Goal: Book appointment/travel/reservation

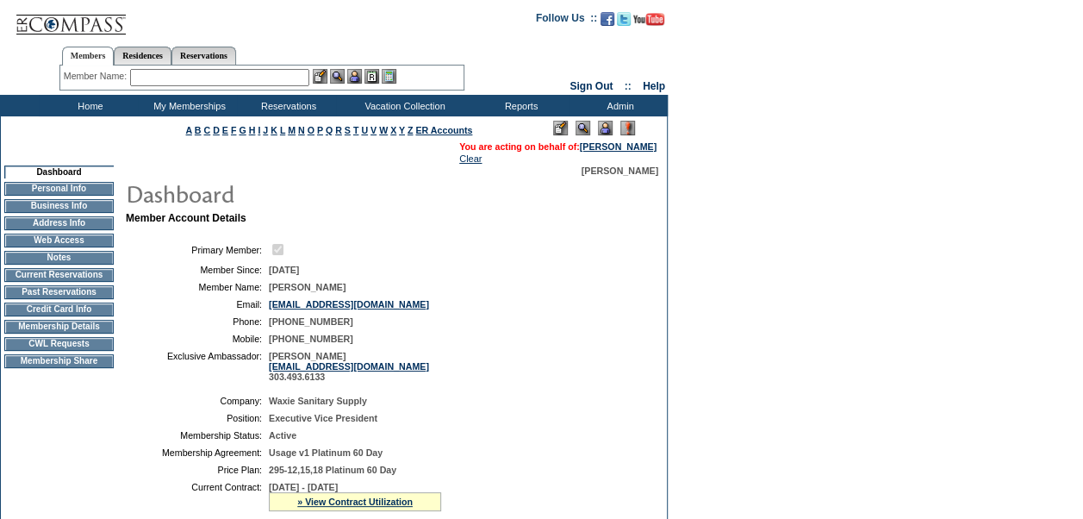
click at [609, 127] on img at bounding box center [605, 128] width 15 height 15
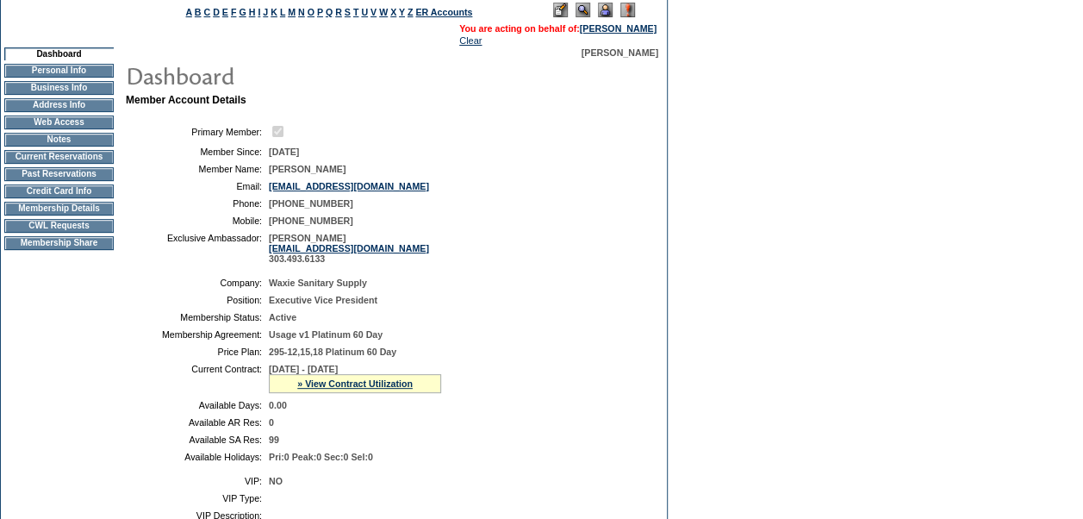
scroll to position [115, 0]
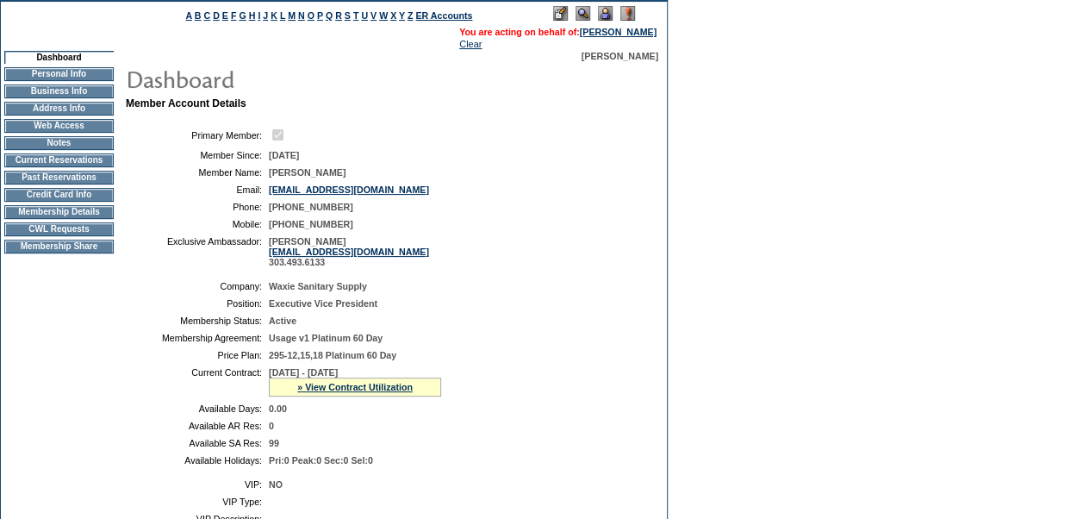
click at [72, 236] on td "CWL Requests" at bounding box center [58, 229] width 109 height 14
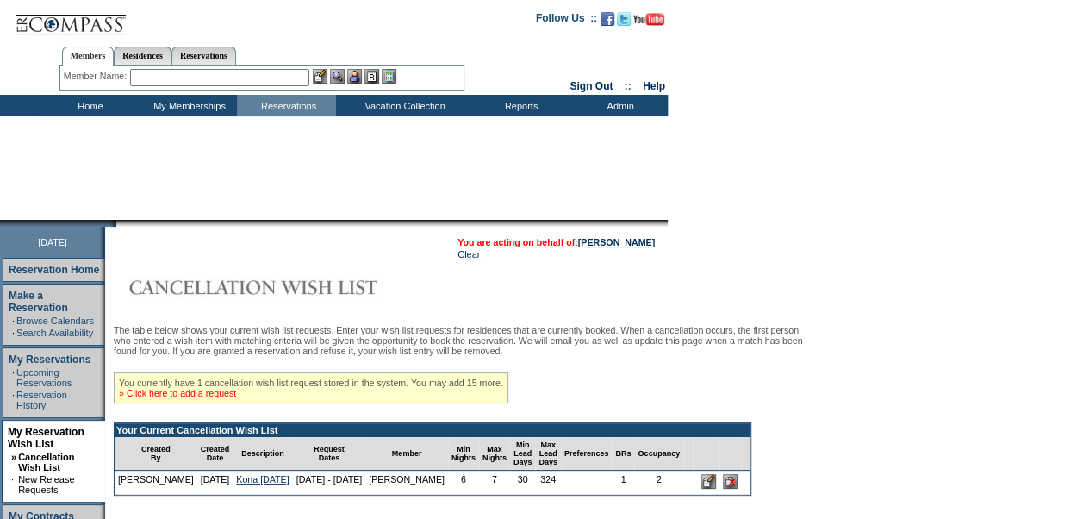
click at [180, 388] on link "» Click here to add a request" at bounding box center [177, 393] width 117 height 10
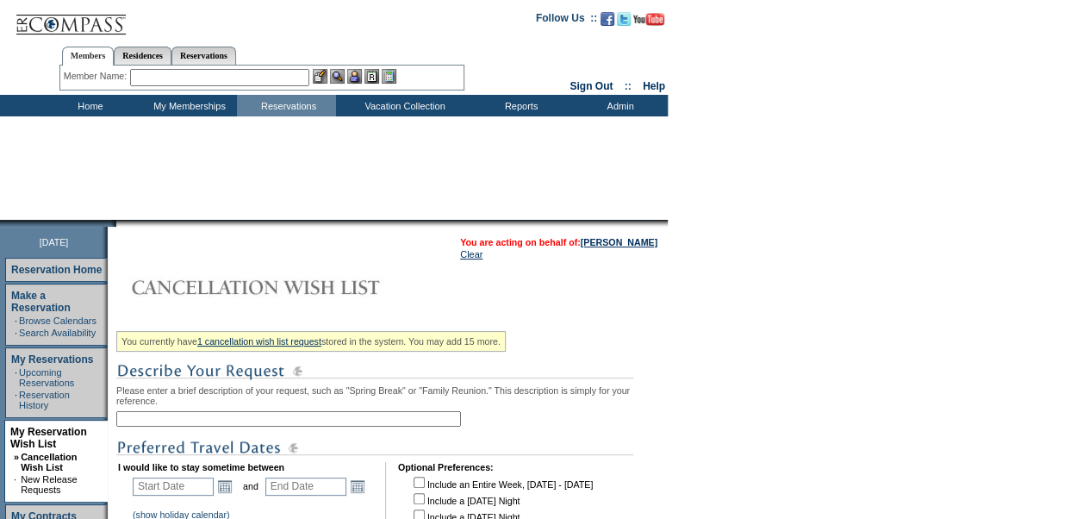
click at [245, 411] on input "text" at bounding box center [288, 419] width 345 height 16
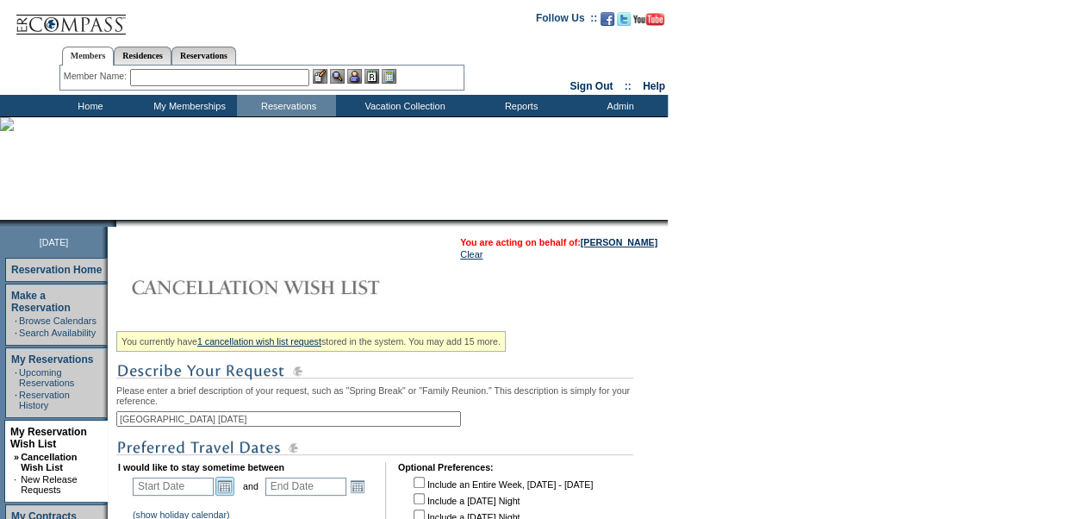
type input "[GEOGRAPHIC_DATA] [DATE]"
click at [227, 486] on link "Open the calendar popup." at bounding box center [224, 485] width 19 height 19
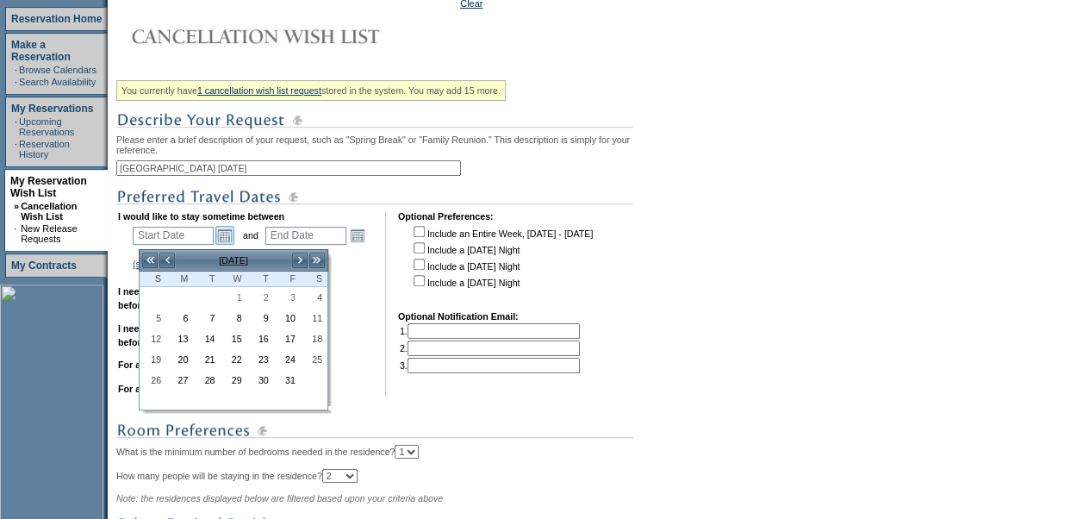
scroll to position [295, 0]
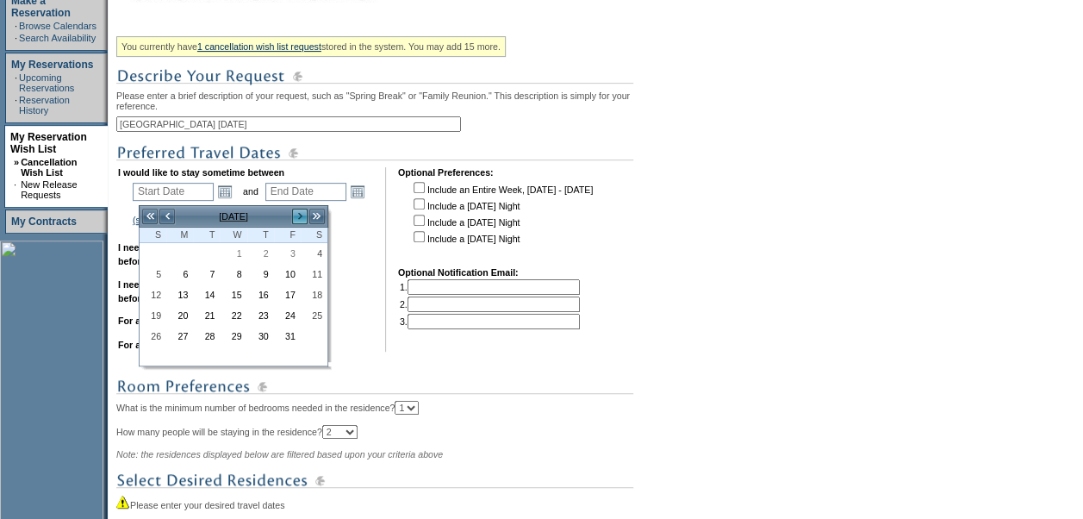
click at [302, 214] on link ">" at bounding box center [299, 216] width 17 height 17
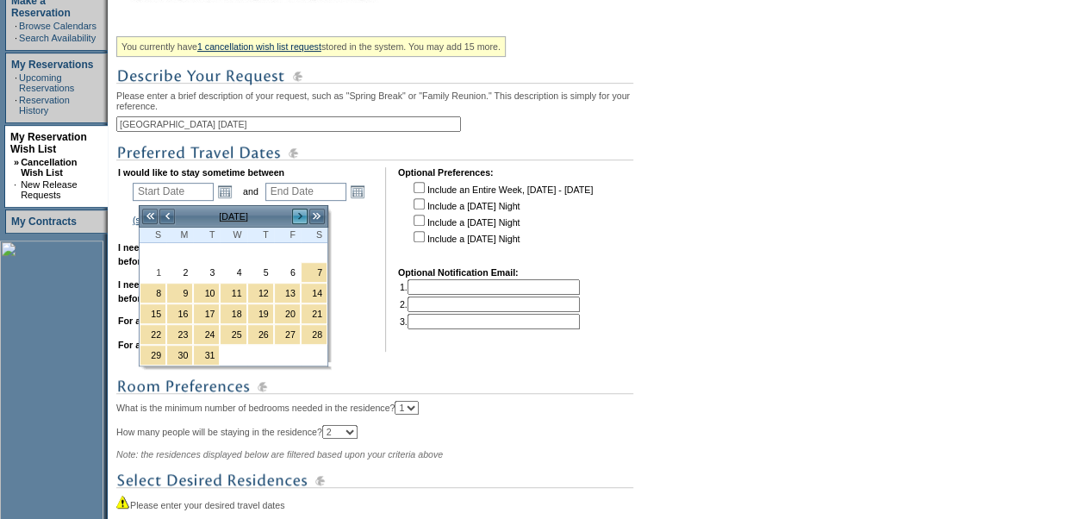
click at [302, 214] on link ">" at bounding box center [299, 216] width 17 height 17
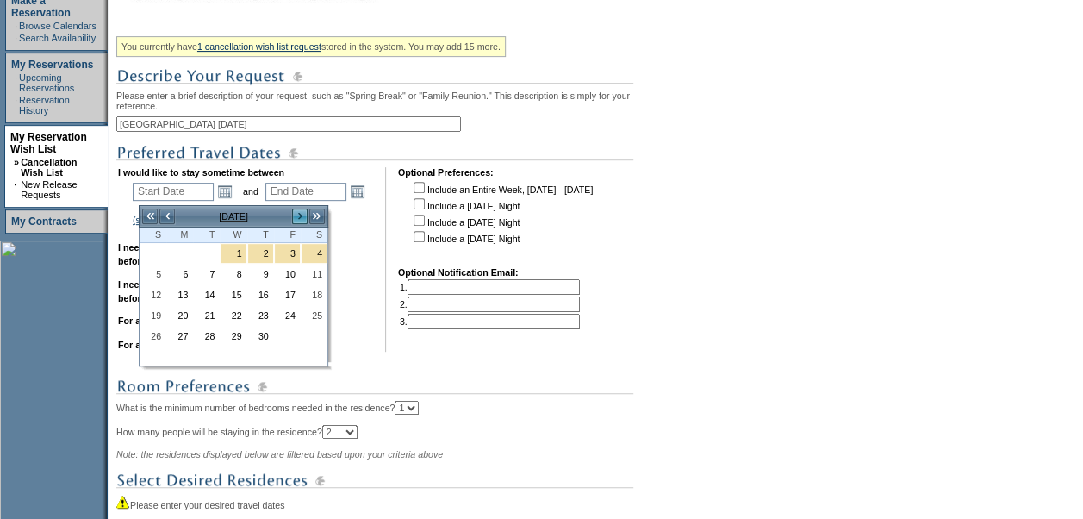
click at [302, 214] on link ">" at bounding box center [299, 216] width 17 height 17
click at [315, 313] on link "25" at bounding box center [314, 315] width 25 height 19
type input "[DATE]"
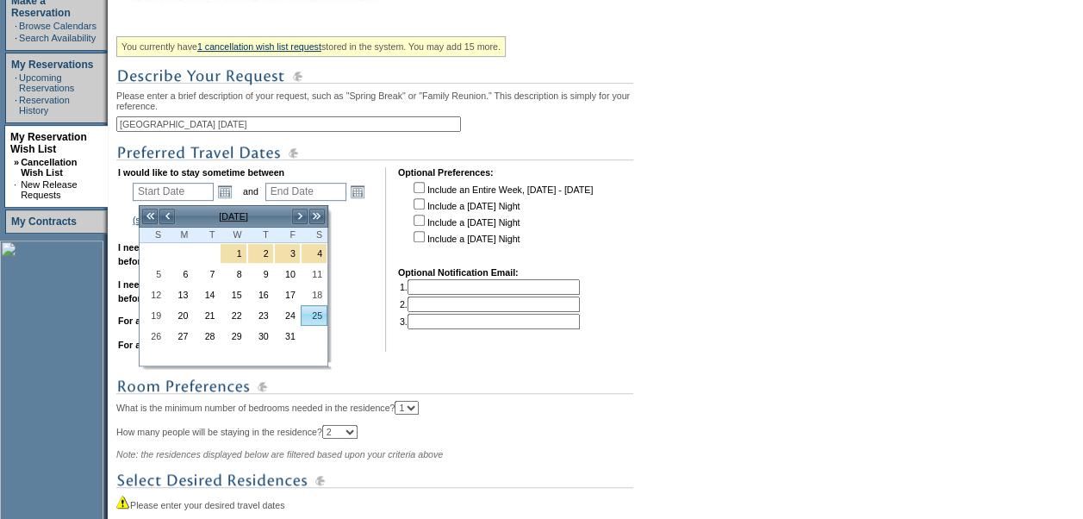
type input "[DATE]"
type input "299"
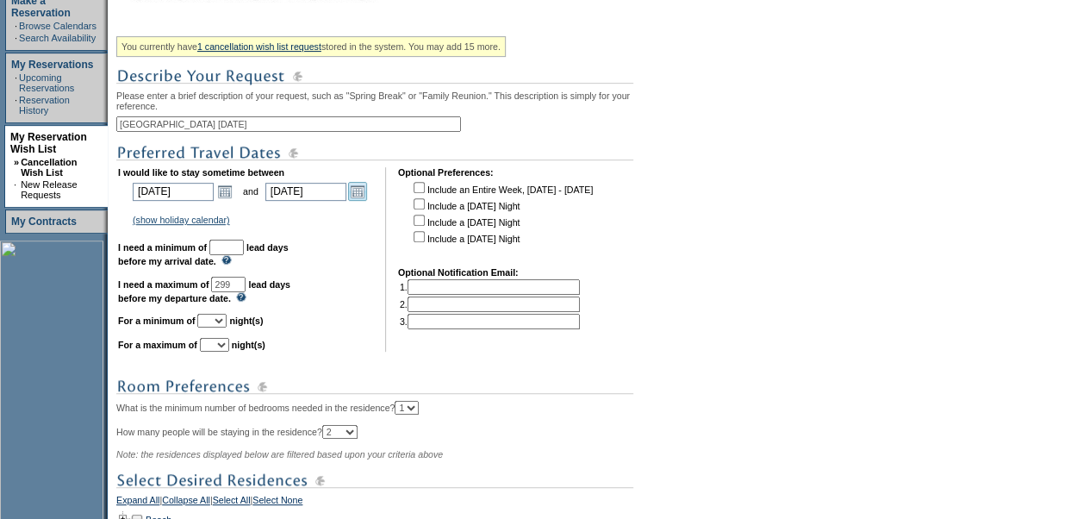
click at [361, 197] on link "Open the calendar popup." at bounding box center [357, 191] width 19 height 19
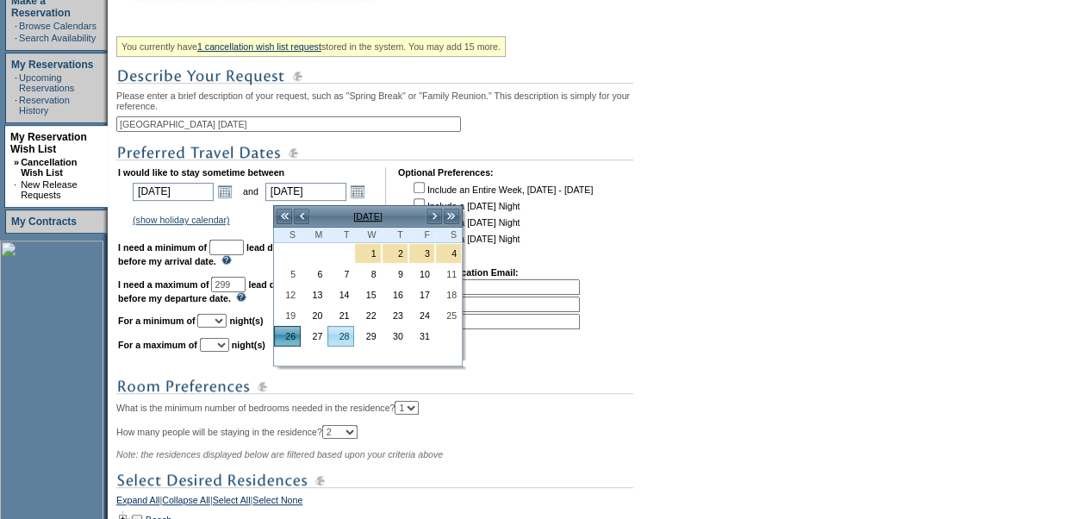
click at [343, 331] on link "28" at bounding box center [340, 335] width 25 height 19
type input "[DATE]"
type input "301"
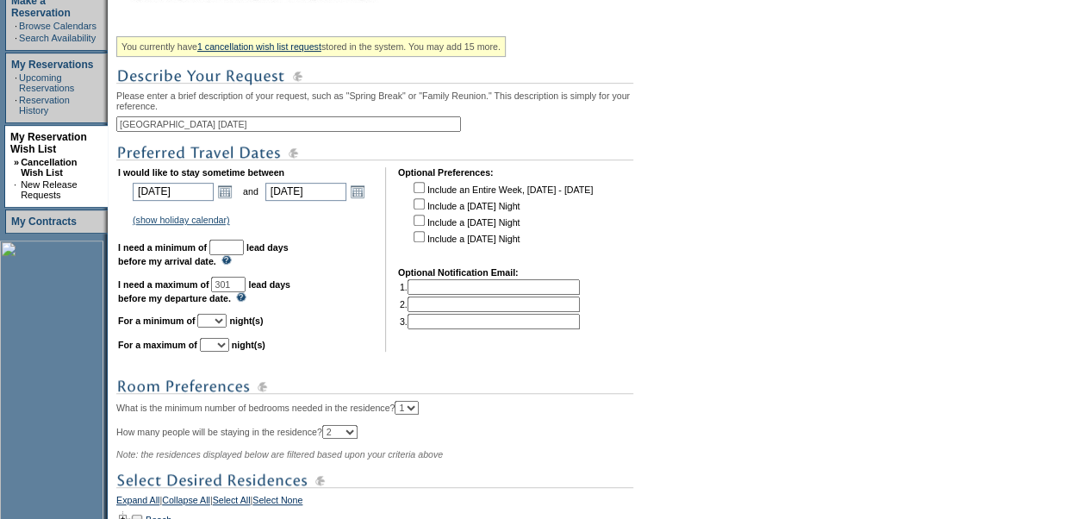
click at [244, 252] on input "text" at bounding box center [226, 247] width 34 height 16
type input "30"
click at [227, 326] on select "1 2 3 4 5 6 7 8 9 10 11 12 13 14" at bounding box center [211, 321] width 29 height 14
select select "3"
click at [218, 322] on select "1 2 3 4 5 6 7 8 9 10 11 12 13 14" at bounding box center [211, 321] width 29 height 14
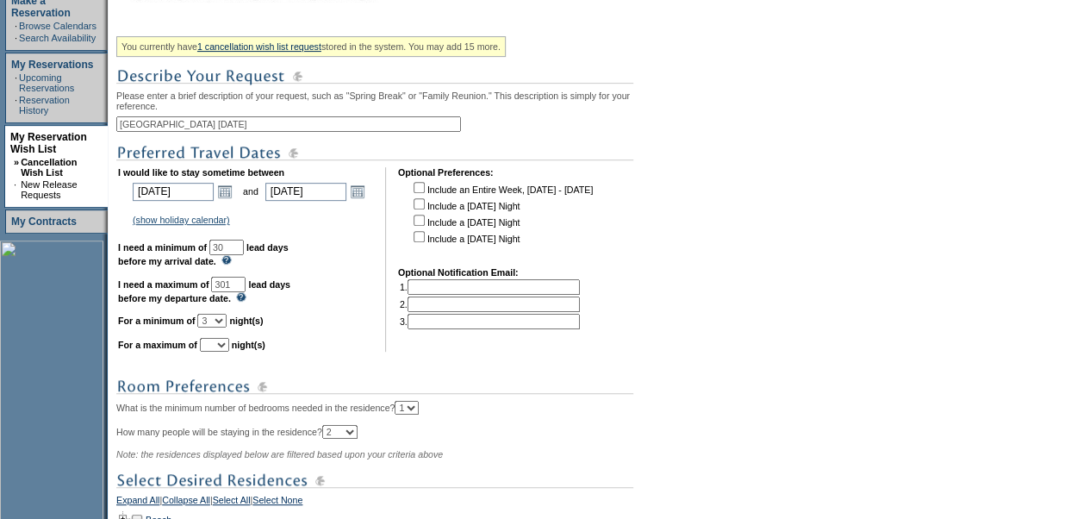
click at [229, 351] on select "1 2 3 4 5 6 7 8 9 10 11 12 13 14" at bounding box center [214, 345] width 29 height 14
select select "3"
click at [221, 346] on select "1 2 3 4 5 6 7 8 9 10 11 12 13 14" at bounding box center [214, 345] width 29 height 14
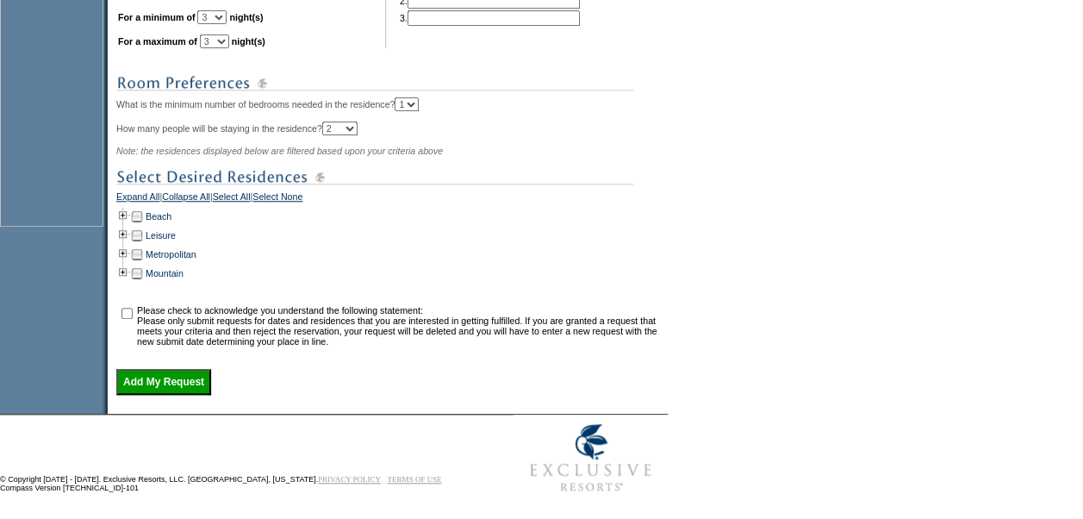
scroll to position [619, 0]
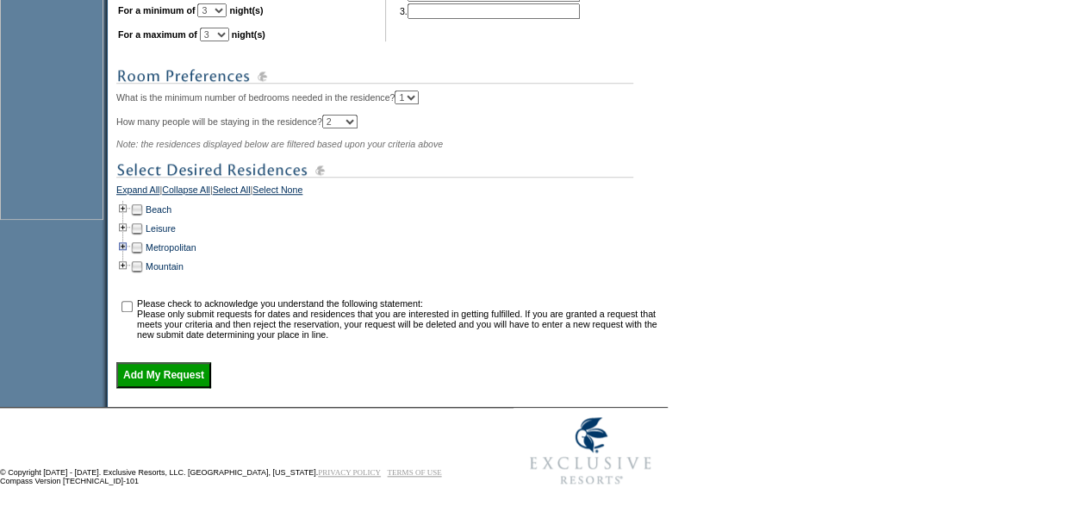
click at [130, 242] on td at bounding box center [123, 247] width 14 height 19
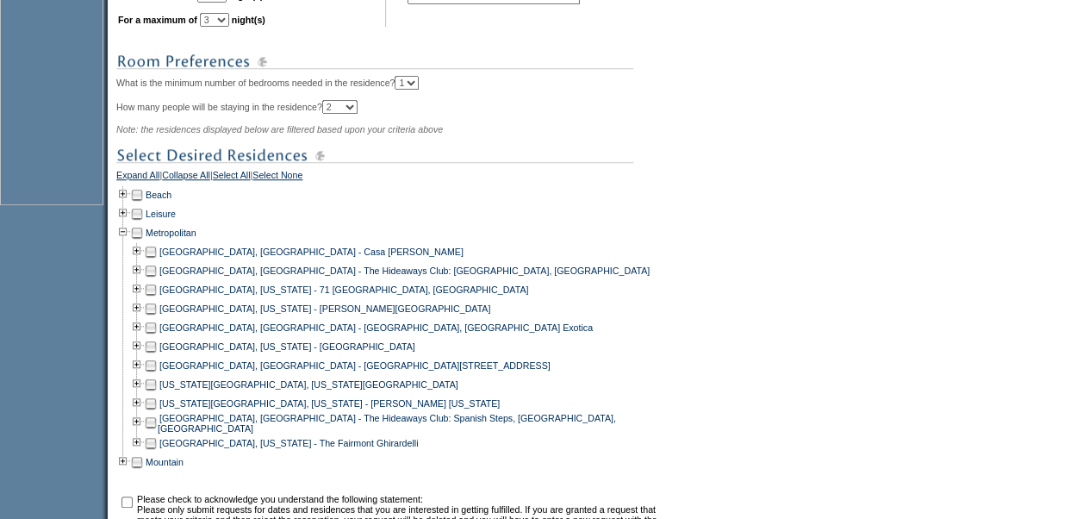
click at [158, 375] on td at bounding box center [151, 365] width 14 height 19
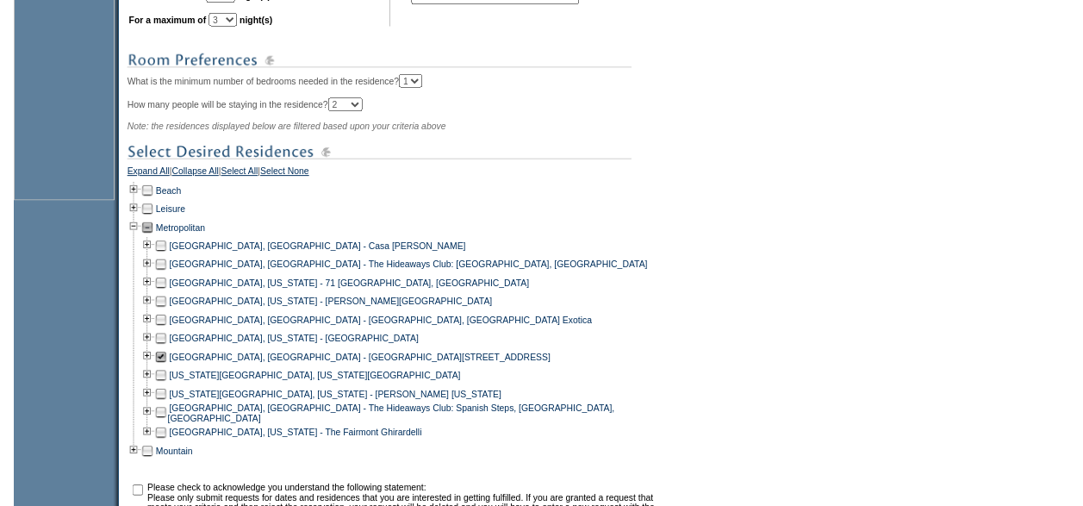
scroll to position [828, 0]
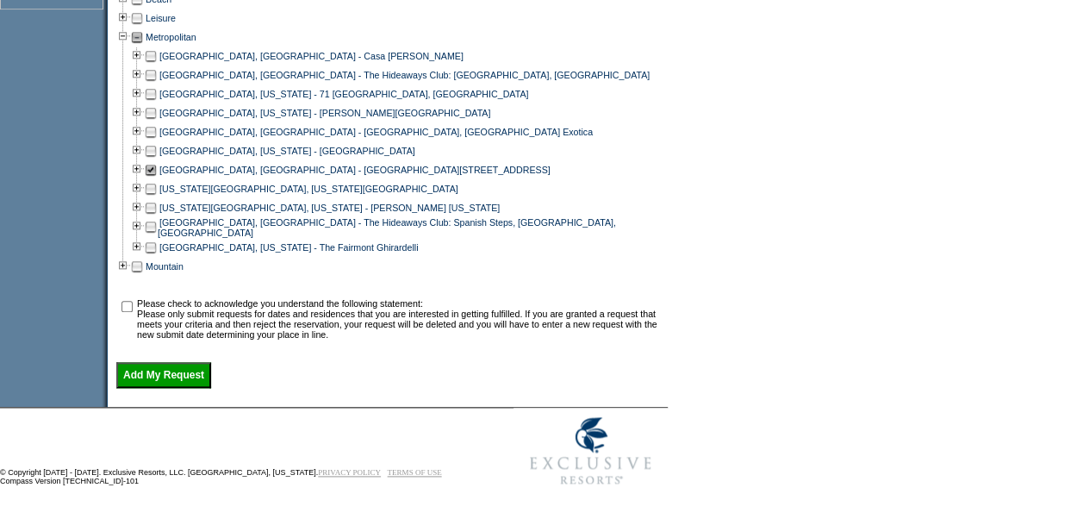
click at [132, 302] on input "checkbox" at bounding box center [126, 306] width 11 height 11
checkbox input "true"
click at [191, 376] on input "Add My Request" at bounding box center [163, 375] width 95 height 26
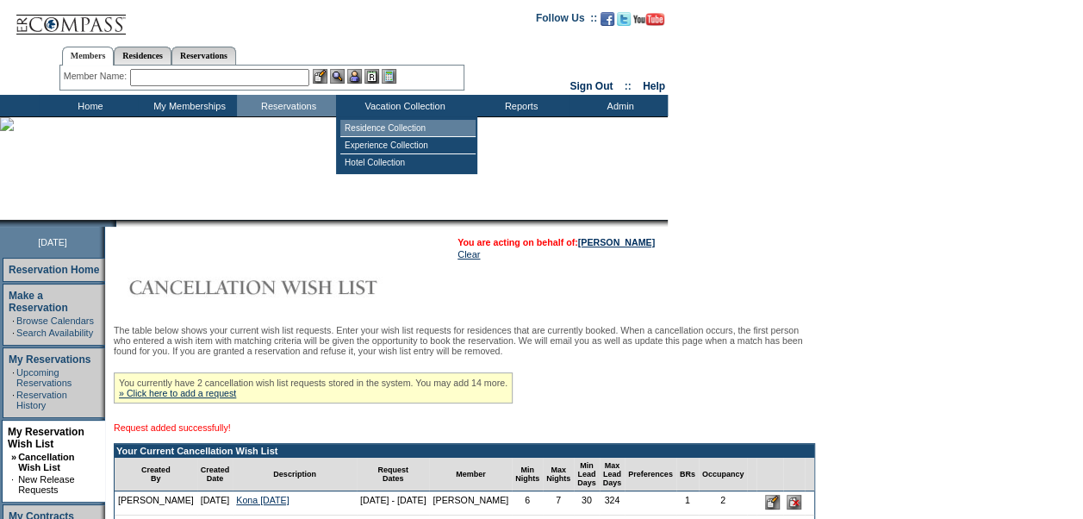
click at [400, 129] on td "Residence Collection" at bounding box center [407, 128] width 135 height 17
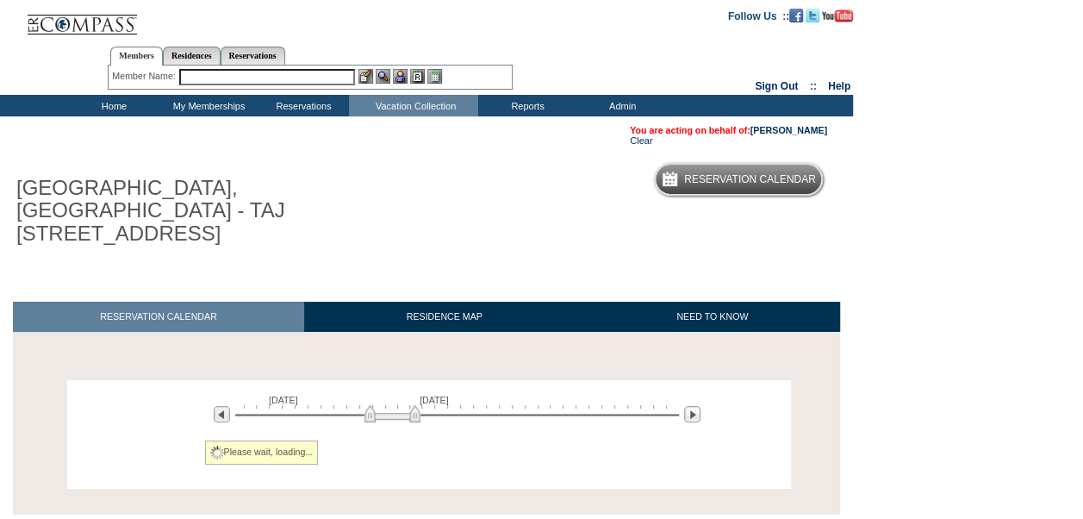
scroll to position [89, 0]
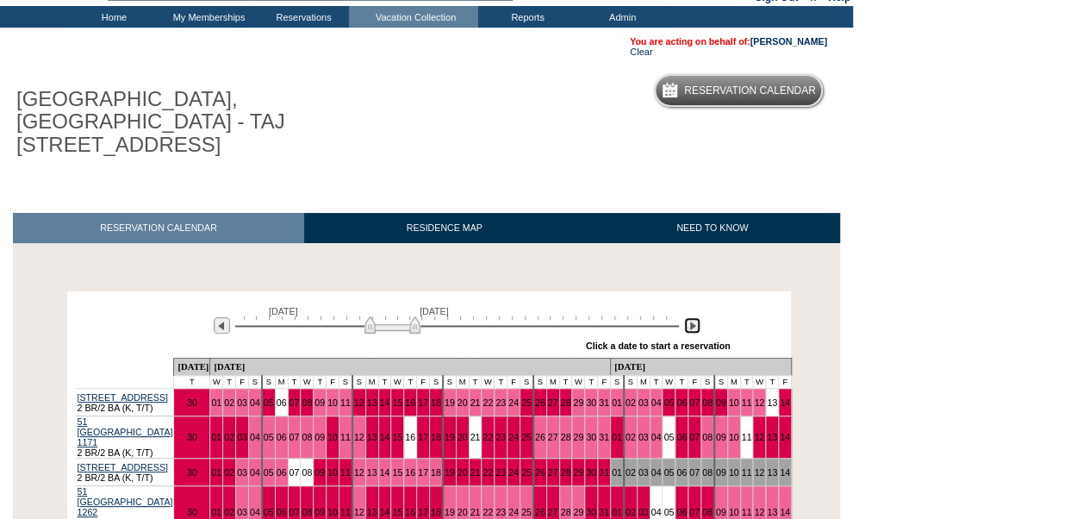
click at [694, 317] on img at bounding box center [692, 325] width 16 height 16
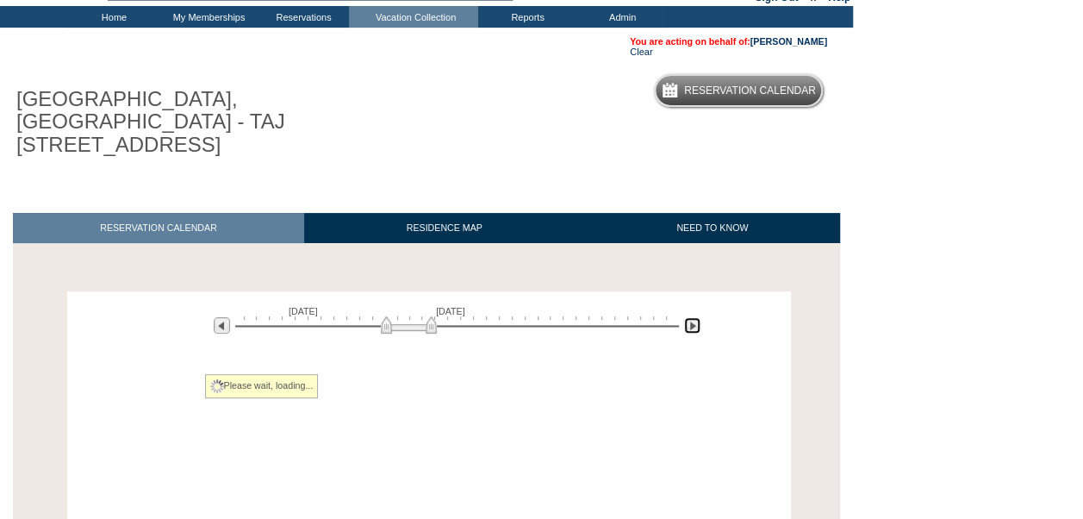
click at [694, 317] on img at bounding box center [692, 325] width 16 height 16
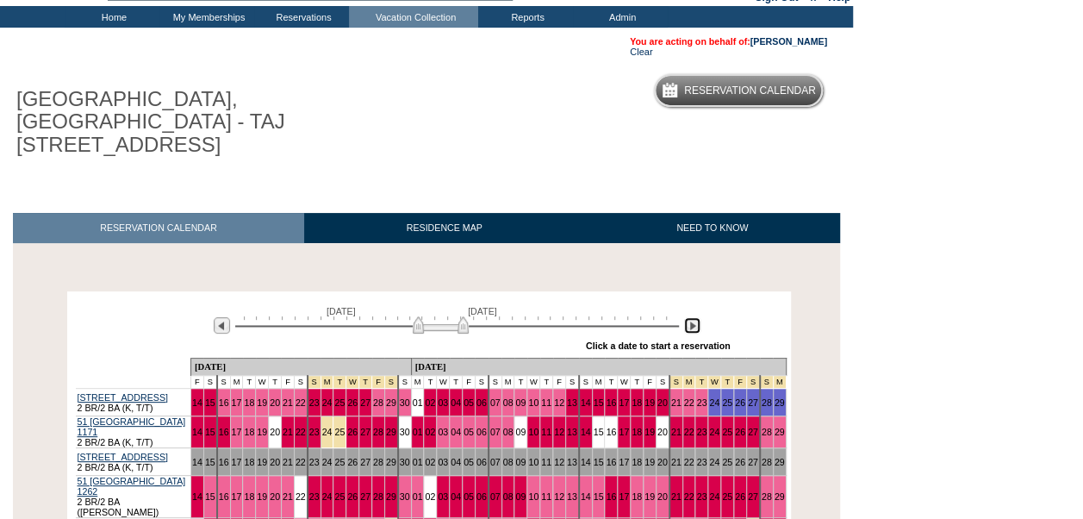
click at [694, 317] on img at bounding box center [692, 325] width 16 height 16
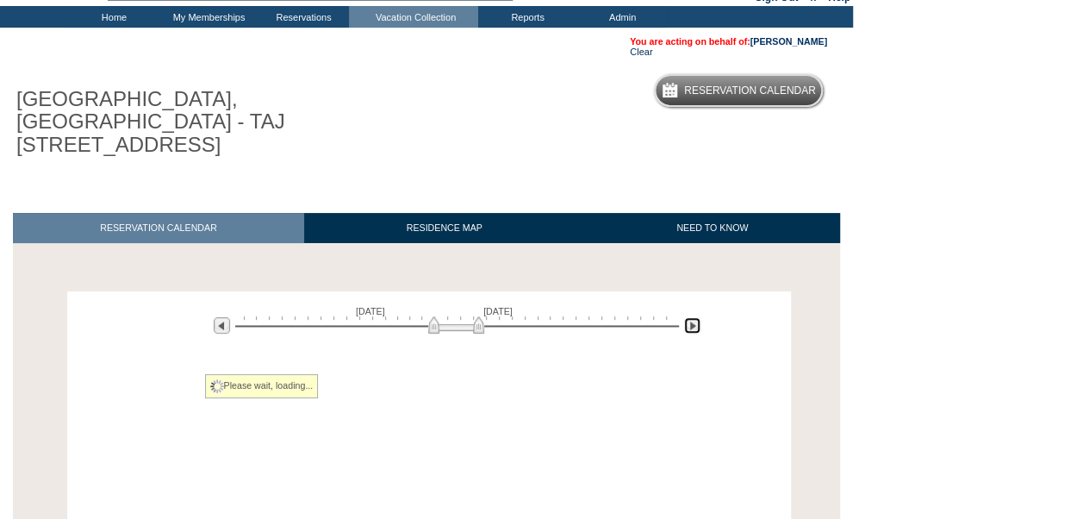
click at [694, 317] on img at bounding box center [692, 325] width 16 height 16
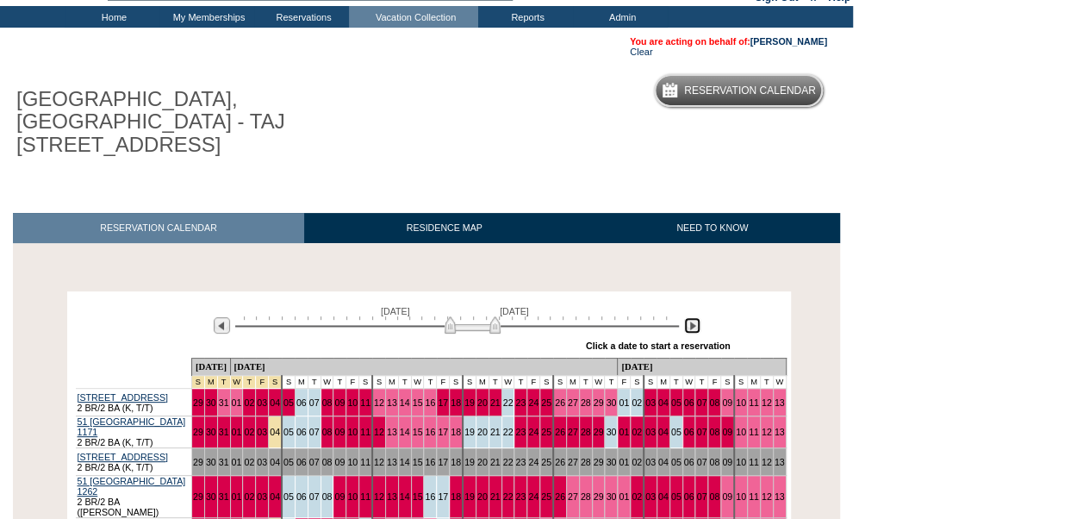
click at [694, 317] on img at bounding box center [692, 325] width 16 height 16
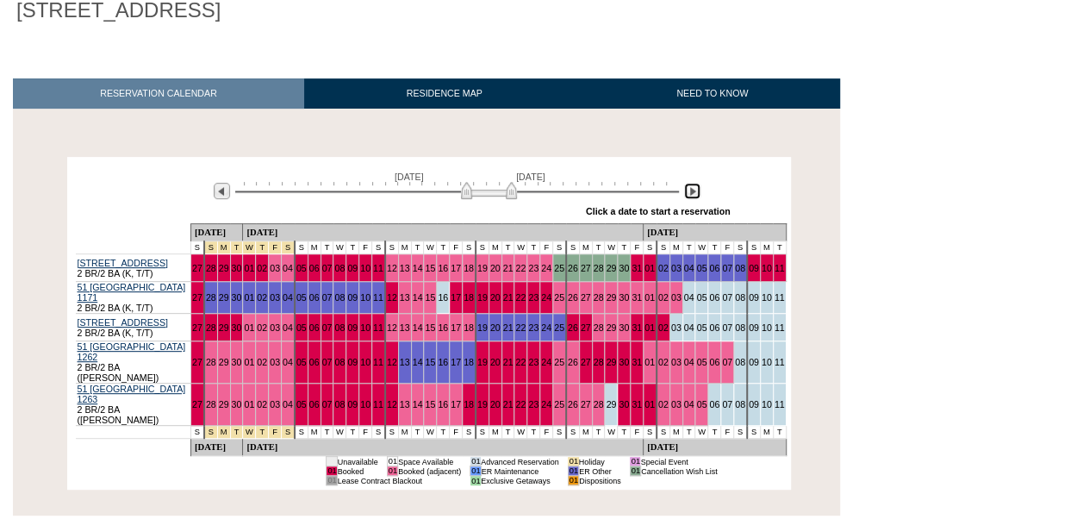
scroll to position [0, 0]
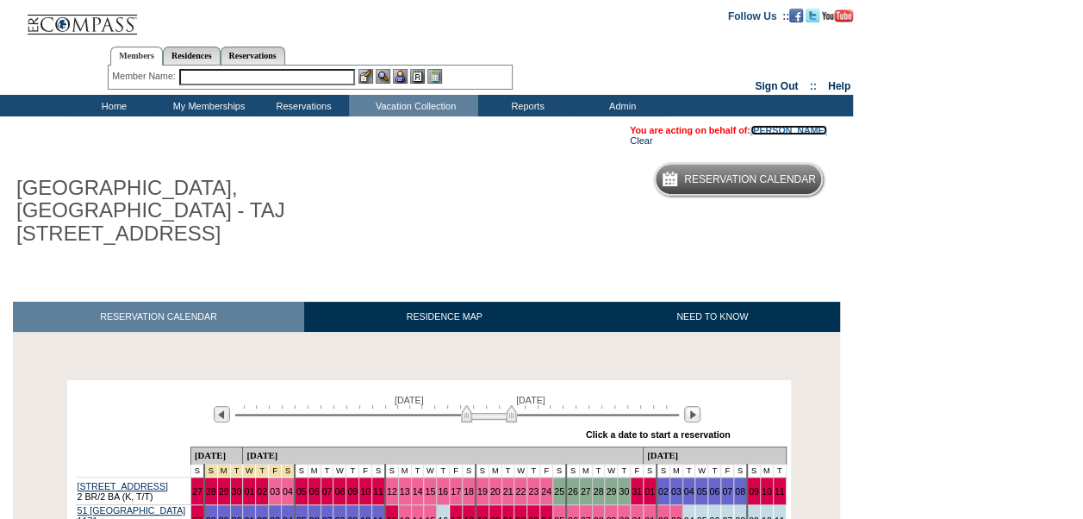
click at [805, 129] on link "[PERSON_NAME]" at bounding box center [788, 130] width 77 height 10
